Goal: Information Seeking & Learning: Learn about a topic

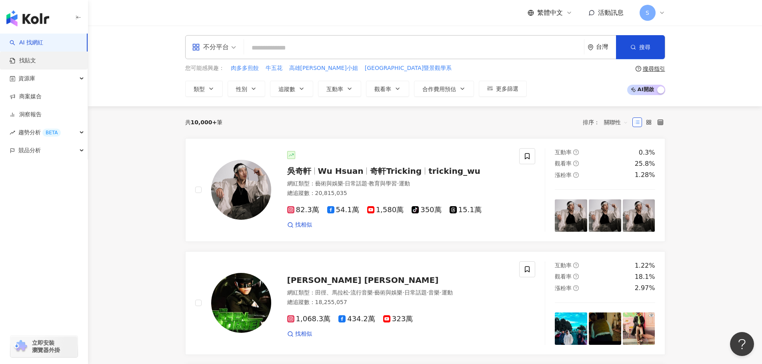
click at [36, 62] on link "找貼文" at bounding box center [23, 61] width 26 height 8
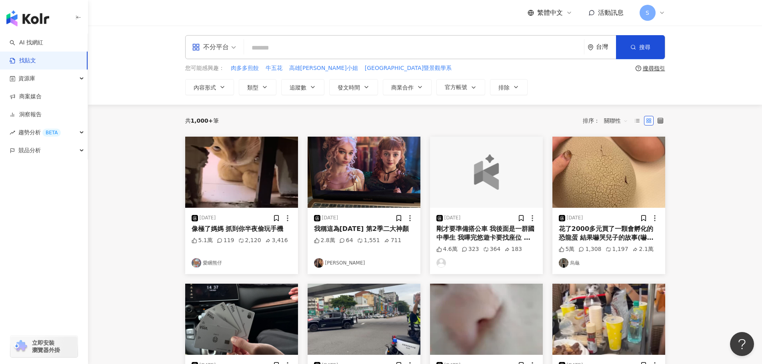
click at [284, 46] on input "search" at bounding box center [414, 47] width 334 height 17
type input "*****"
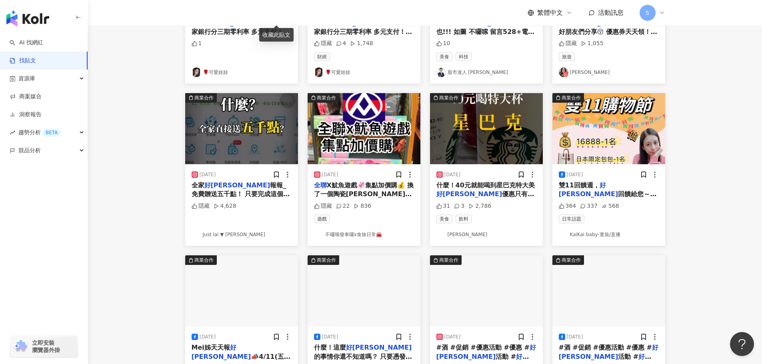
scroll to position [200, 0]
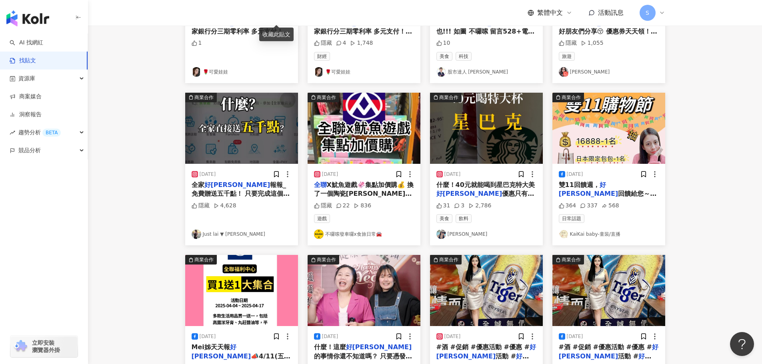
click at [365, 146] on img "button" at bounding box center [364, 128] width 113 height 71
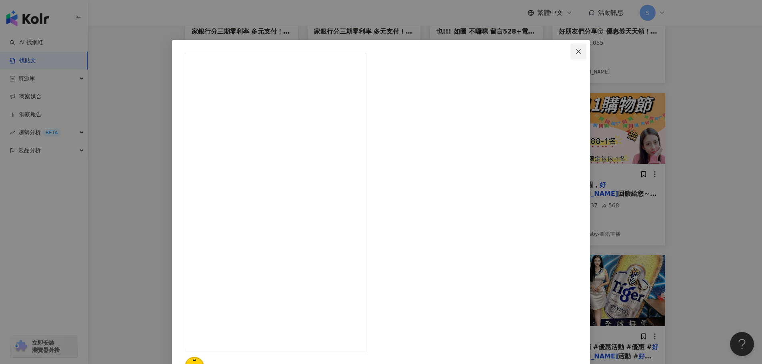
click at [570, 53] on span "Close" at bounding box center [578, 51] width 16 height 6
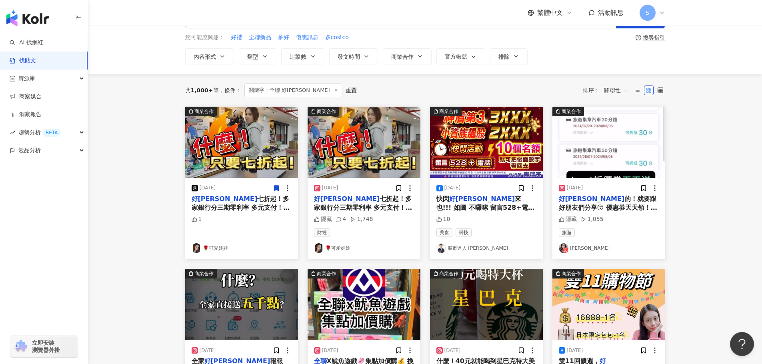
scroll to position [0, 0]
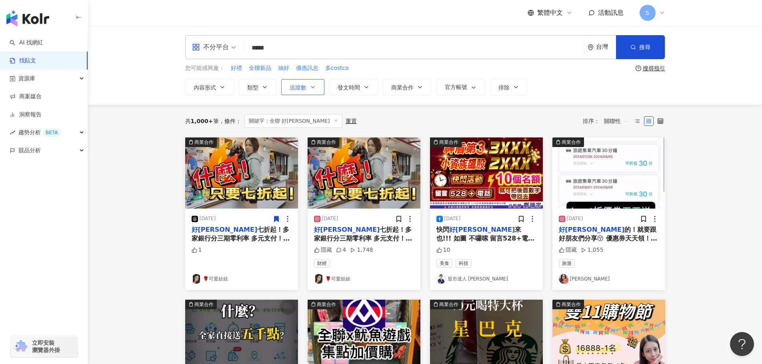
click at [300, 88] on span "追蹤數" at bounding box center [298, 87] width 17 height 6
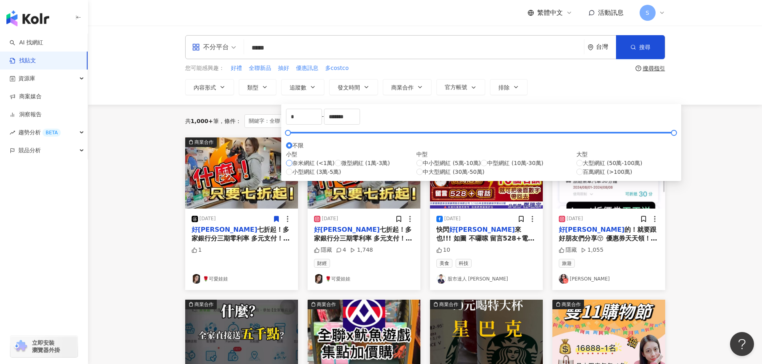
type input "****"
click at [254, 87] on span "類型" at bounding box center [252, 87] width 11 height 6
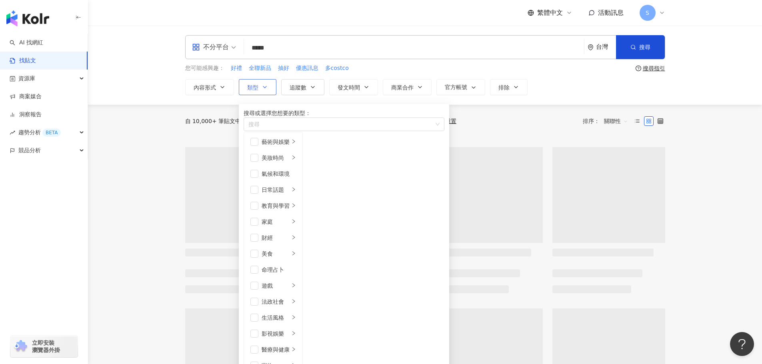
click at [266, 90] on icon "button" at bounding box center [265, 87] width 6 height 6
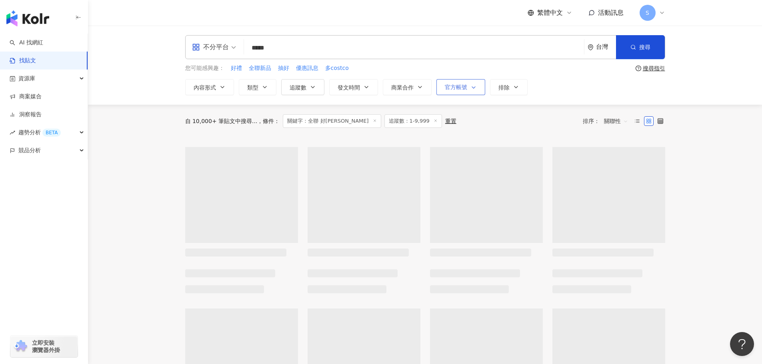
click at [473, 85] on icon "button" at bounding box center [473, 87] width 6 height 6
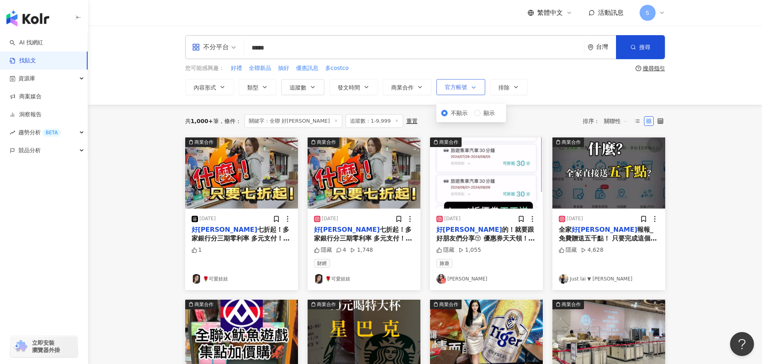
click at [473, 85] on icon "button" at bounding box center [473, 87] width 6 height 6
click at [368, 88] on icon "button" at bounding box center [366, 87] width 6 height 6
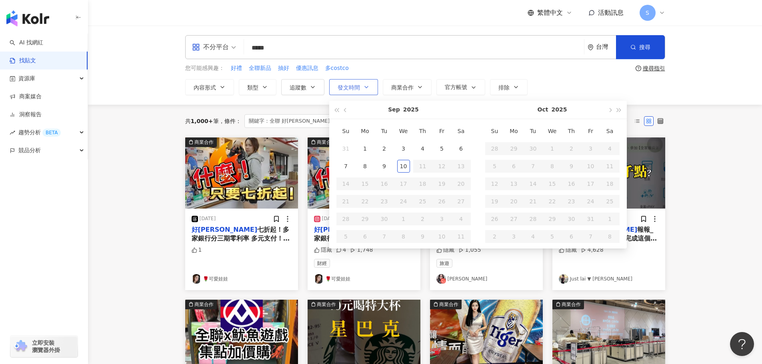
click at [368, 88] on icon "button" at bounding box center [366, 87] width 6 height 6
click at [304, 86] on span "追蹤數" at bounding box center [298, 87] width 17 height 6
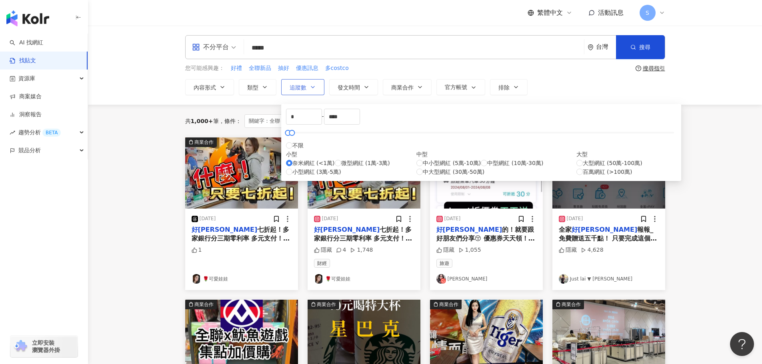
click at [305, 86] on span "追蹤數" at bounding box center [298, 87] width 17 height 6
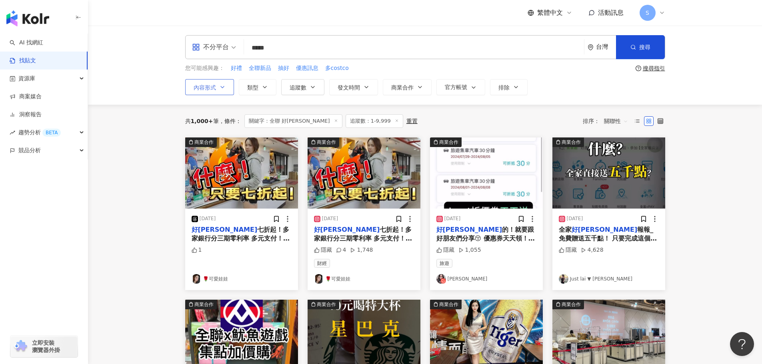
click at [210, 88] on span "內容形式" at bounding box center [205, 87] width 22 height 6
click at [211, 88] on span "內容形式" at bounding box center [205, 87] width 22 height 6
click at [251, 118] on span "全部影音" at bounding box center [265, 113] width 29 height 9
click at [161, 91] on div "不分平台 ***** 台灣 搜尋 searchOperator 插入語法 完全符合 "" 聯集 OR 交集 AND 排除 - 群組 {} 您可能感興趣： 好禮…" at bounding box center [425, 65] width 674 height 79
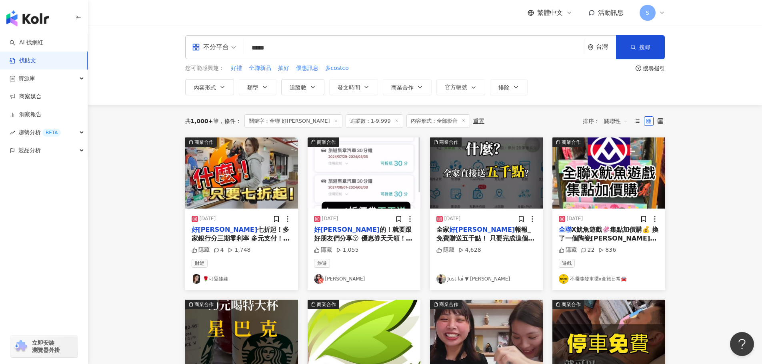
click at [573, 278] on link "不囉嗦發車囉x食旅日常🚘" at bounding box center [609, 279] width 100 height 10
click at [294, 50] on input "*****" at bounding box center [414, 47] width 334 height 17
click at [340, 54] on input "**********" at bounding box center [414, 47] width 334 height 17
type input "**********"
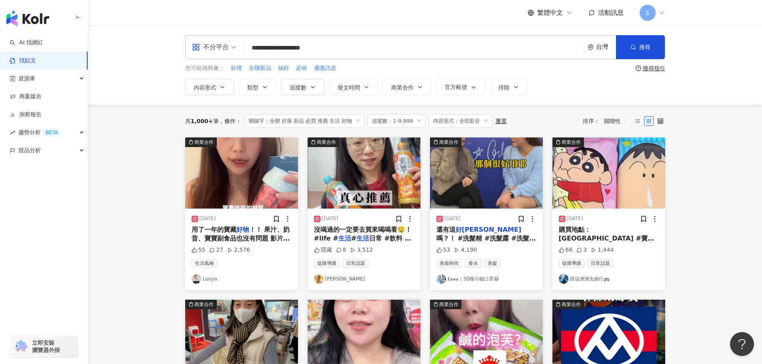
click at [595, 279] on link "跟這洲洲去旅行🚌" at bounding box center [609, 279] width 100 height 10
click at [350, 87] on span "發文時間" at bounding box center [349, 87] width 22 height 6
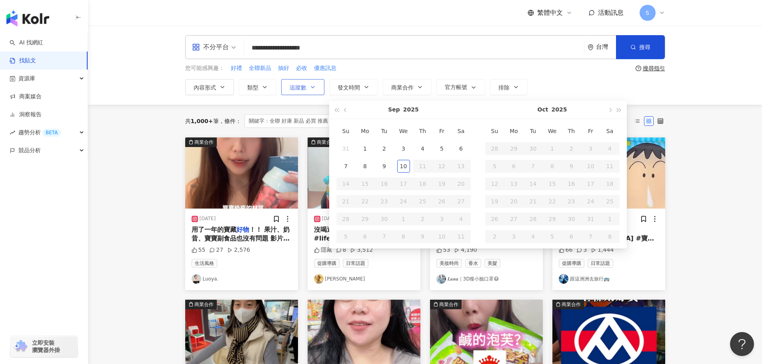
click at [300, 86] on span "追蹤數" at bounding box center [298, 87] width 17 height 6
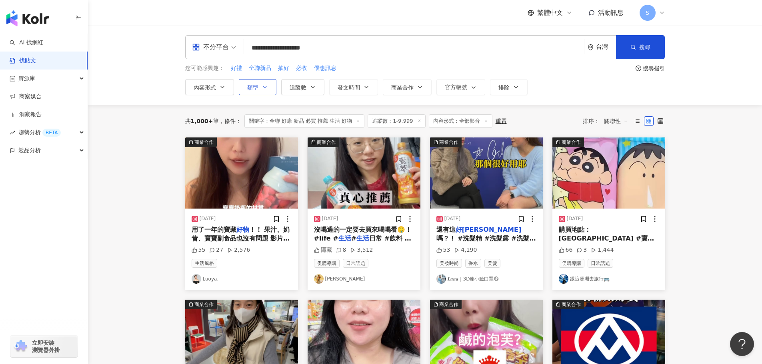
click at [267, 87] on icon "button" at bounding box center [265, 87] width 6 height 6
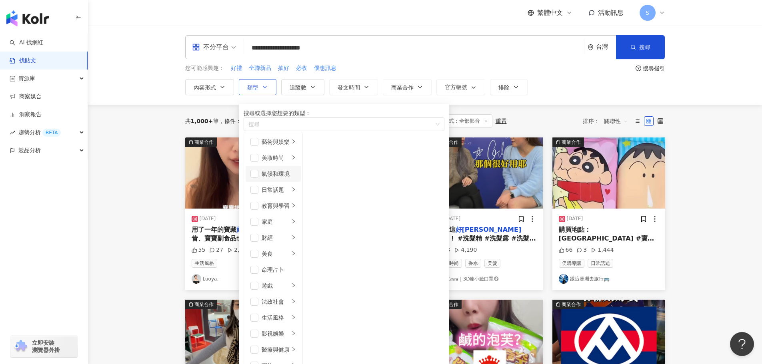
scroll to position [80, 0]
click at [566, 102] on div "**********" at bounding box center [425, 65] width 674 height 79
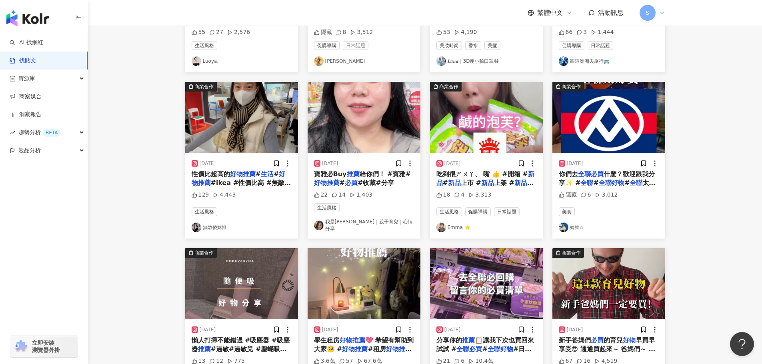
scroll to position [320, 0]
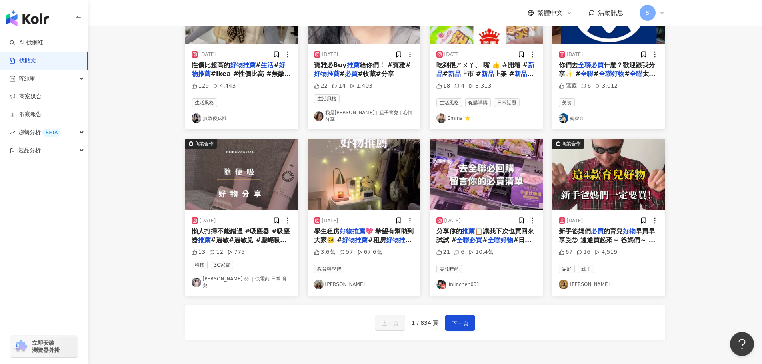
click at [466, 281] on link "linlinchen031" at bounding box center [486, 285] width 100 height 10
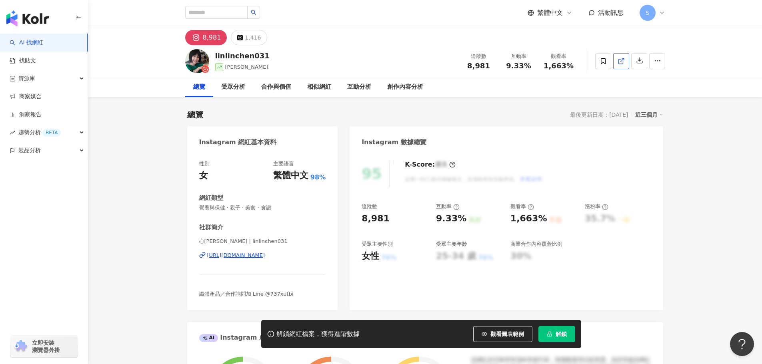
click at [626, 58] on link at bounding box center [621, 61] width 16 height 16
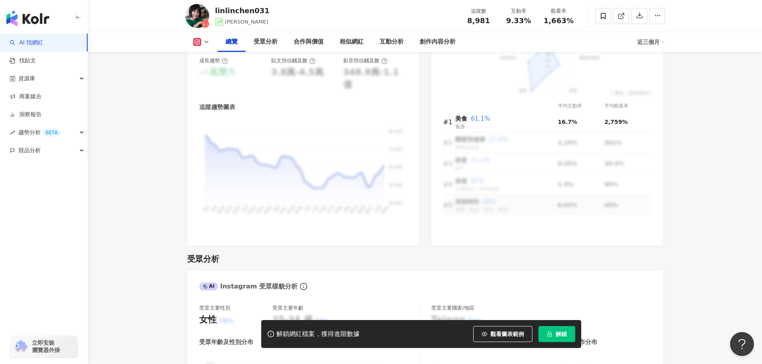
scroll to position [360, 0]
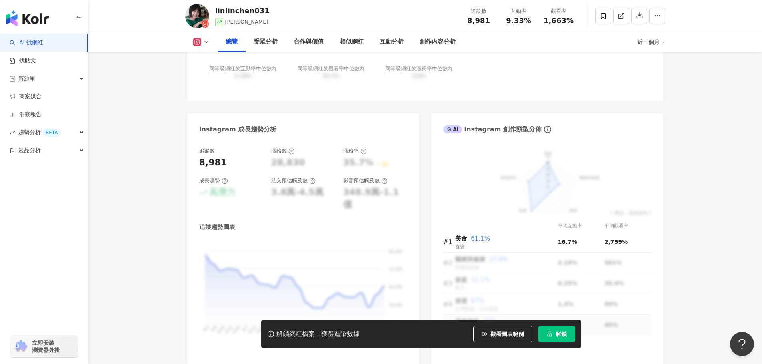
click at [564, 333] on span "解鎖" at bounding box center [561, 334] width 11 height 6
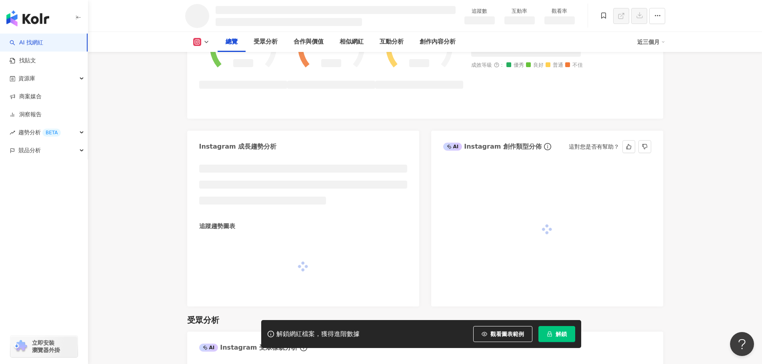
scroll to position [371, 0]
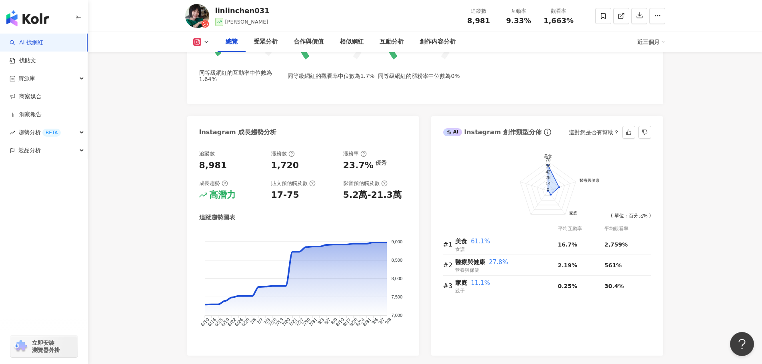
scroll to position [396, 0]
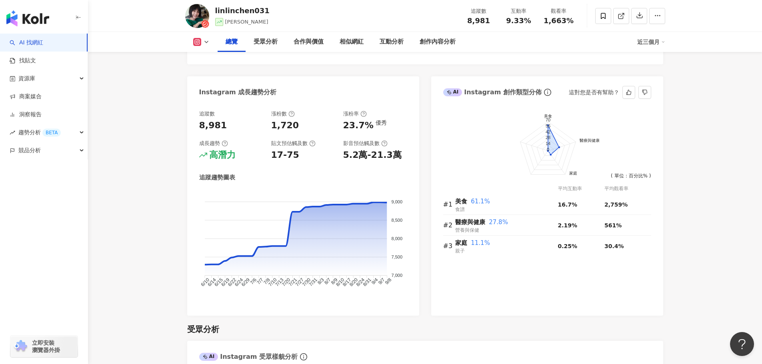
click at [392, 165] on div "追蹤數 8,981 漲粉數 1,720 漲粉率 23.7% 優秀 成長趨勢 高潛力 貼文預估觸及數 17-75 影音預估觸及數 5.2萬-21.3萬 追蹤趨勢…" at bounding box center [303, 207] width 208 height 194
click at [400, 161] on div "5.2萬-21.3萬" at bounding box center [375, 155] width 64 height 12
click at [333, 158] on div "17-75" at bounding box center [303, 155] width 64 height 12
drag, startPoint x: 342, startPoint y: 158, endPoint x: 396, endPoint y: 162, distance: 54.6
click at [396, 162] on div "追蹤數 8,981 漲粉數 1,720 漲粉率 23.7% 優秀 成長趨勢 高潛力 貼文預估觸及數 17-75 影音預估觸及數 5.2萬-21.3萬" at bounding box center [303, 135] width 208 height 51
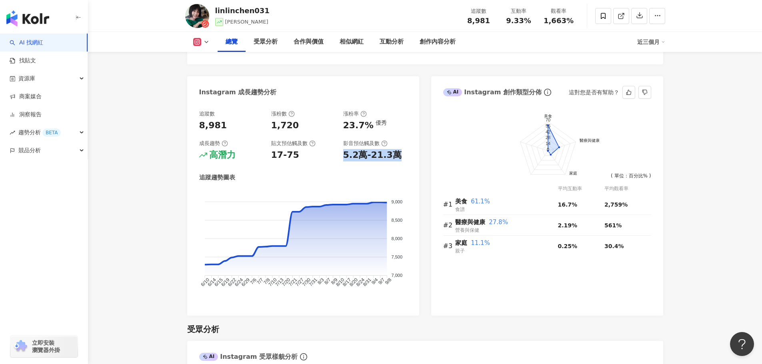
copy div "5.2萬-21.3萬"
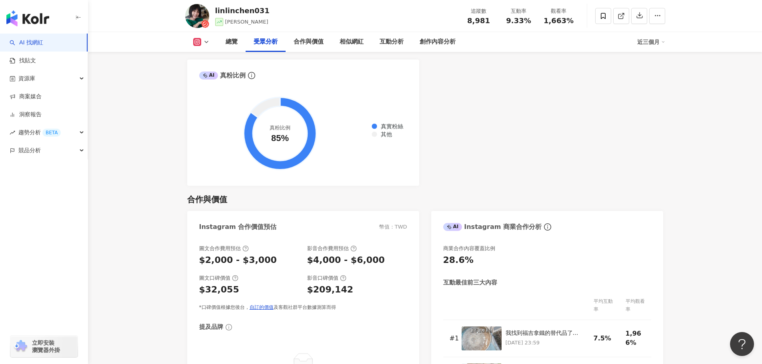
scroll to position [996, 0]
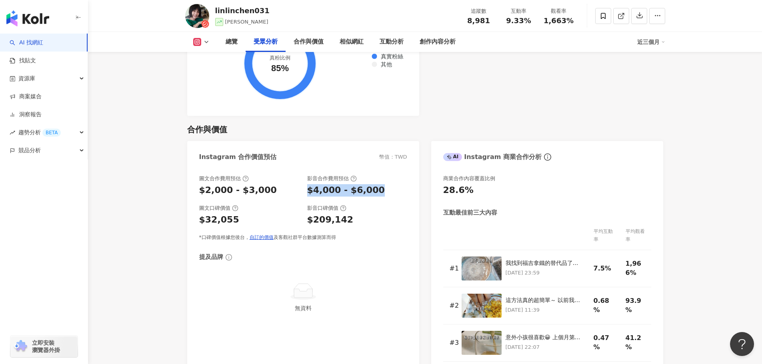
drag, startPoint x: 336, startPoint y: 198, endPoint x: 396, endPoint y: 201, distance: 60.5
click at [396, 201] on div "圖文合作費用預估 $2,000 - $3,000 影音合作費用預估 $4,000 - $6,000 圖文口碑價值 $32,055 影音口碑價值 $209,14…" at bounding box center [303, 208] width 208 height 66
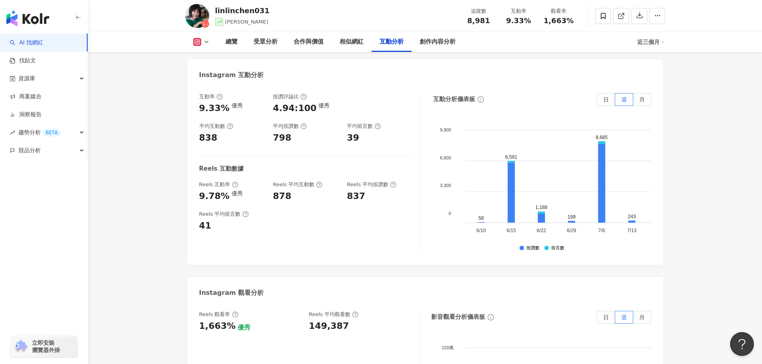
scroll to position [1636, 0]
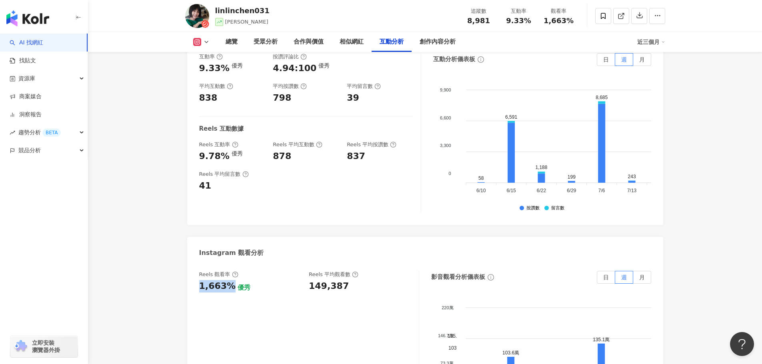
drag, startPoint x: 204, startPoint y: 257, endPoint x: 231, endPoint y: 260, distance: 27.7
click at [231, 280] on div "1,663% 優秀" at bounding box center [250, 286] width 102 height 12
copy div "1,663%"
drag, startPoint x: 303, startPoint y: 258, endPoint x: 350, endPoint y: 260, distance: 47.3
click at [350, 271] on div "Reels 觀看率 1,663% 優秀 Reels 平均觀看數 149,387" at bounding box center [305, 282] width 212 height 22
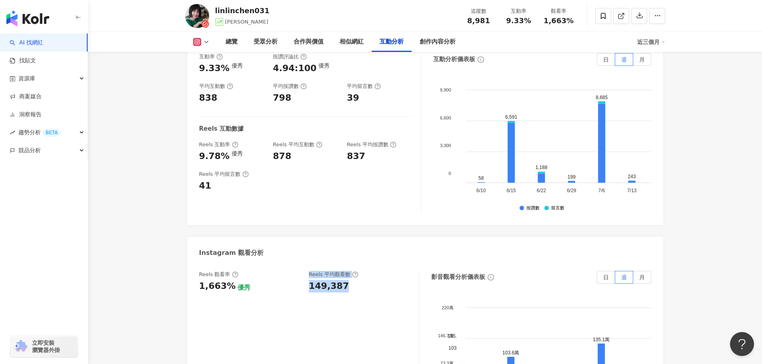
drag, startPoint x: 350, startPoint y: 260, endPoint x: 311, endPoint y: 254, distance: 39.6
click at [350, 280] on div "149,387" at bounding box center [360, 286] width 102 height 12
drag, startPoint x: 303, startPoint y: 254, endPoint x: 308, endPoint y: 257, distance: 5.4
click at [303, 271] on div "Reels 觀看率 1,663% 優秀 Reels 平均觀看數 149,387" at bounding box center [305, 282] width 212 height 22
click at [309, 280] on div "149,387" at bounding box center [329, 286] width 40 height 12
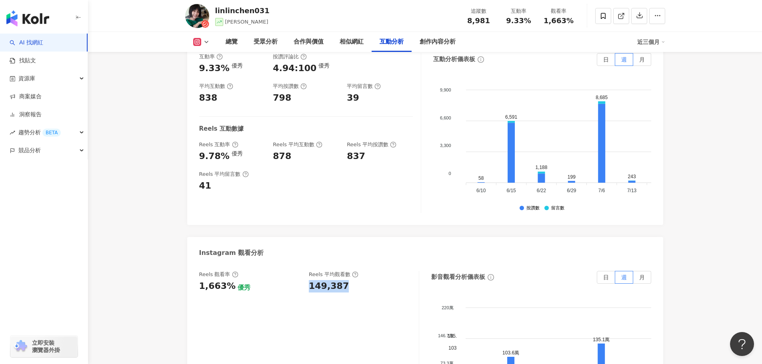
drag, startPoint x: 309, startPoint y: 258, endPoint x: 331, endPoint y: 259, distance: 22.0
click at [331, 280] on div "149,387" at bounding box center [329, 286] width 40 height 12
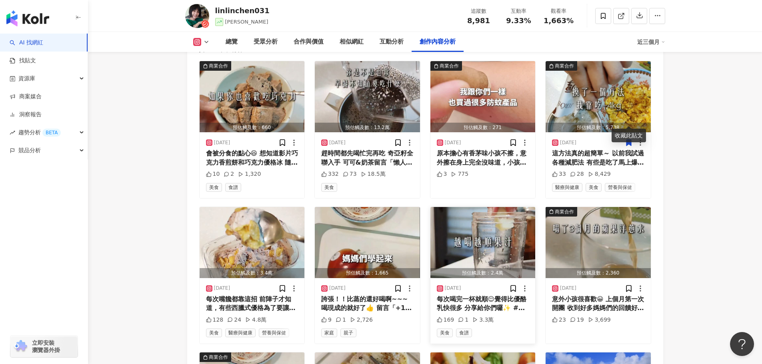
scroll to position [2436, 0]
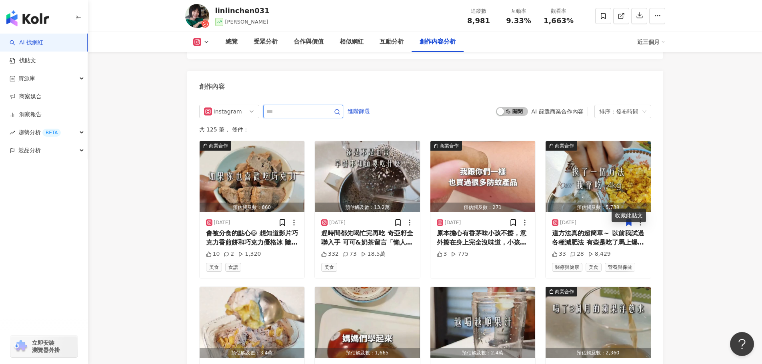
click at [283, 107] on input "text" at bounding box center [294, 112] width 56 height 10
type input "*"
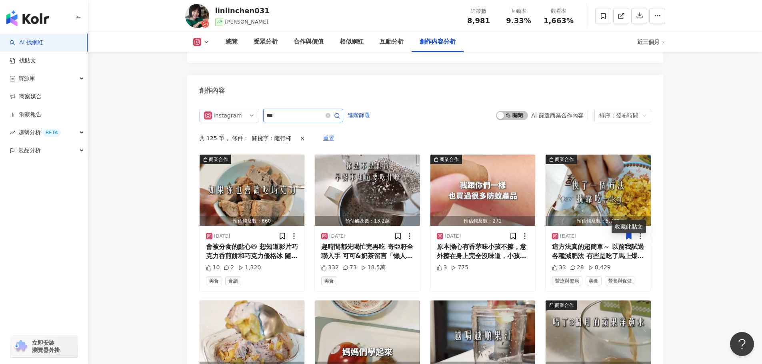
scroll to position [2353, 0]
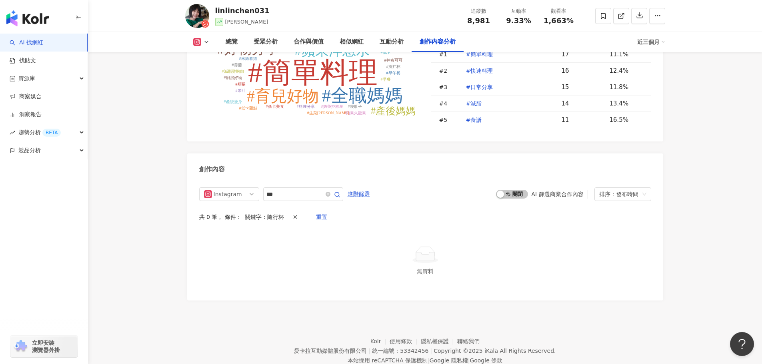
click at [357, 111] on tspan "#蘋果火龍果" at bounding box center [355, 113] width 22 height 4
type input "******"
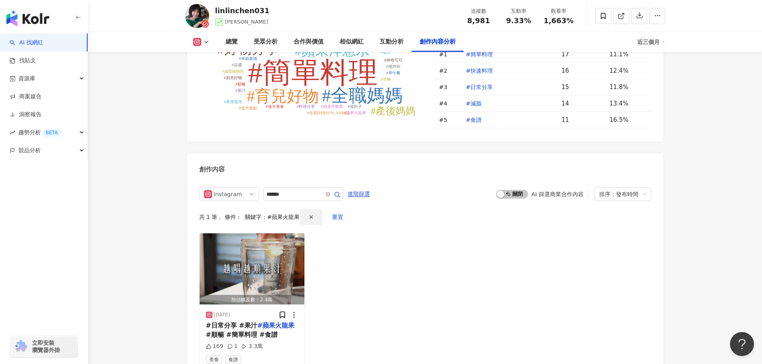
click at [308, 214] on icon "button" at bounding box center [311, 217] width 6 height 6
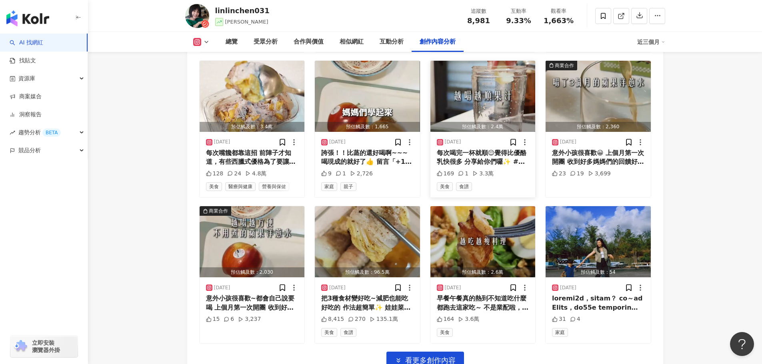
scroll to position [2712, 0]
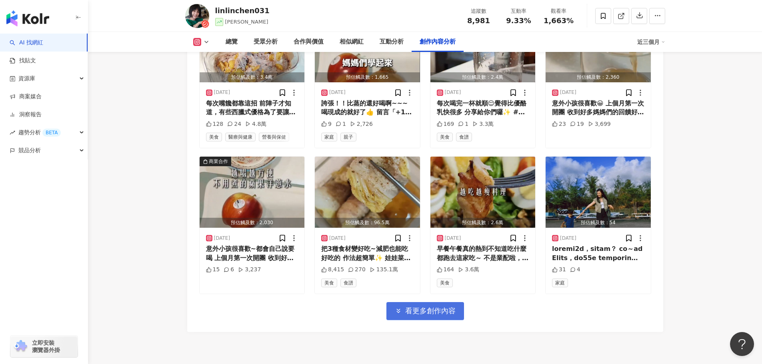
click at [445, 307] on span "看更多創作內容" at bounding box center [430, 311] width 50 height 9
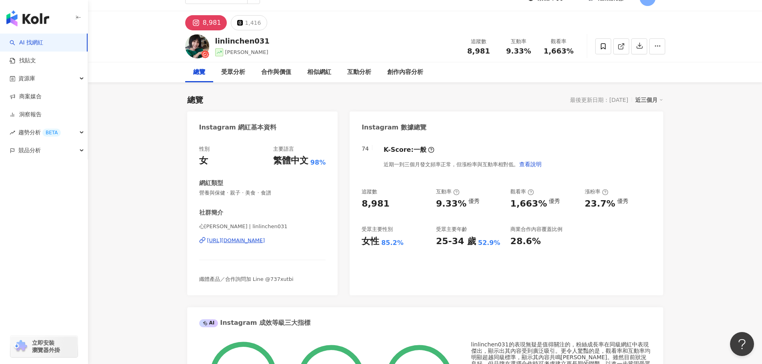
scroll to position [0, 0]
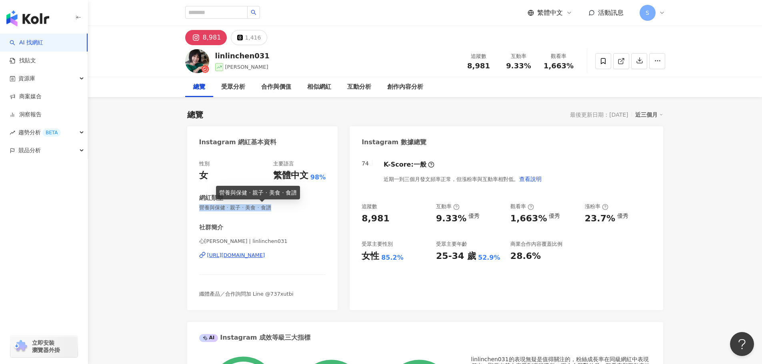
drag, startPoint x: 215, startPoint y: 208, endPoint x: 285, endPoint y: 208, distance: 69.6
click at [285, 208] on div "性別 女 主要語言 繁體中文 98% 網紅類型 營養與保健 · 親子 · 美食 · 食譜 社群簡介 心蒂 Cindywu | linlinchen031 [U…" at bounding box center [262, 231] width 151 height 158
copy span "營養與保健 · 親子 · 美食 · 食譜"
